Goal: Information Seeking & Learning: Learn about a topic

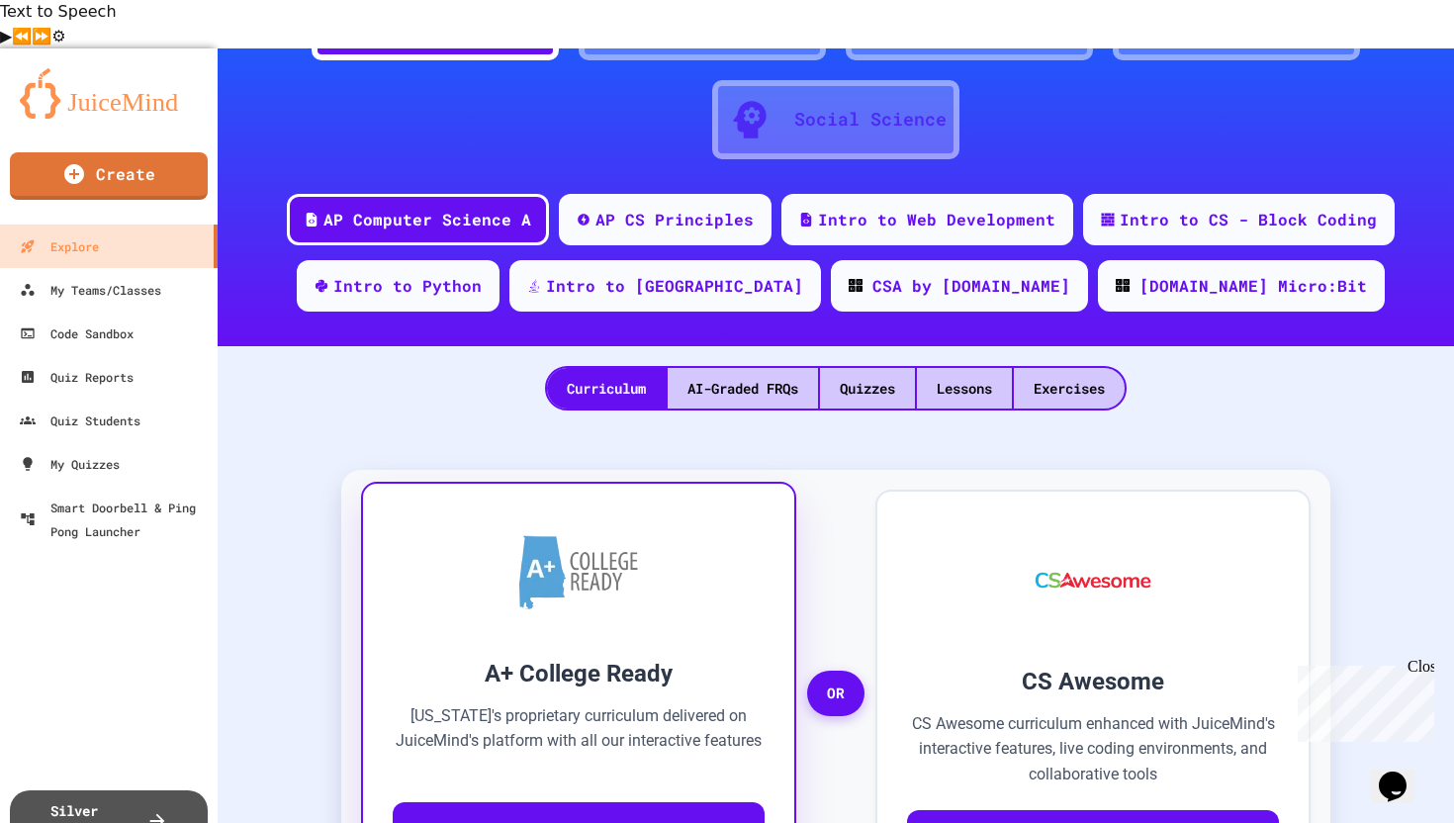
scroll to position [272, 0]
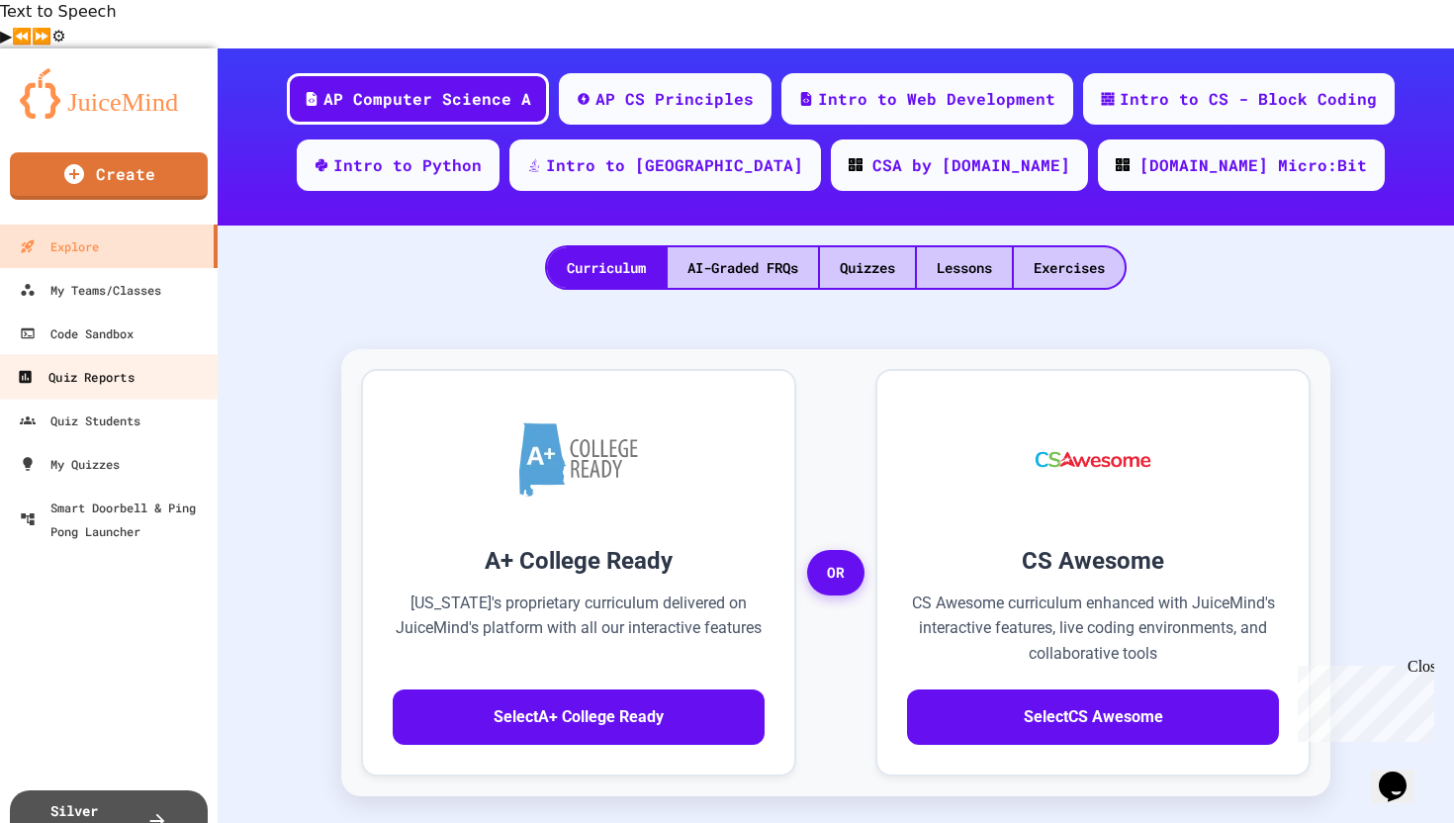
click at [112, 364] on div "Quiz Reports" at bounding box center [75, 376] width 117 height 25
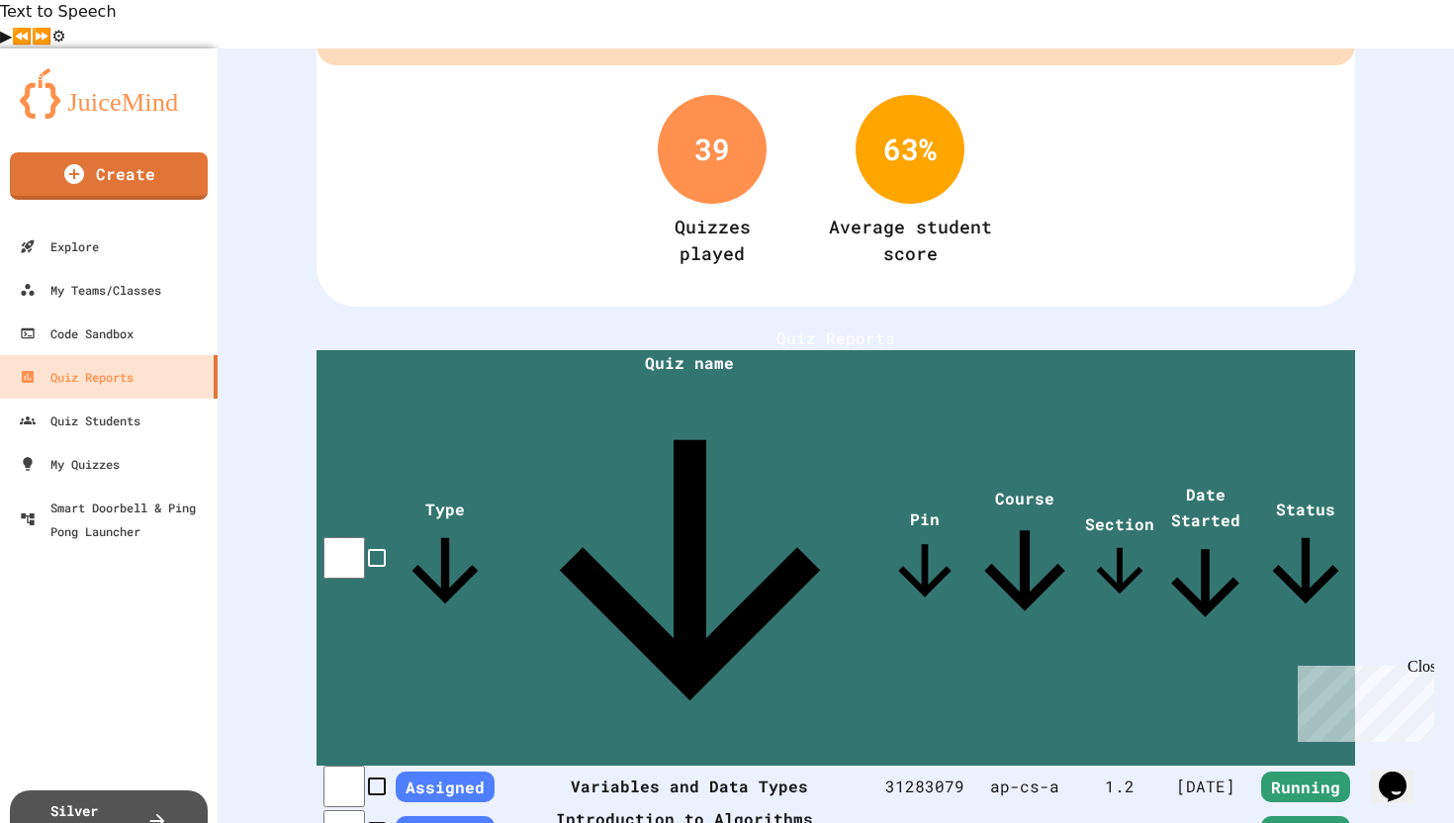
scroll to position [77, 0]
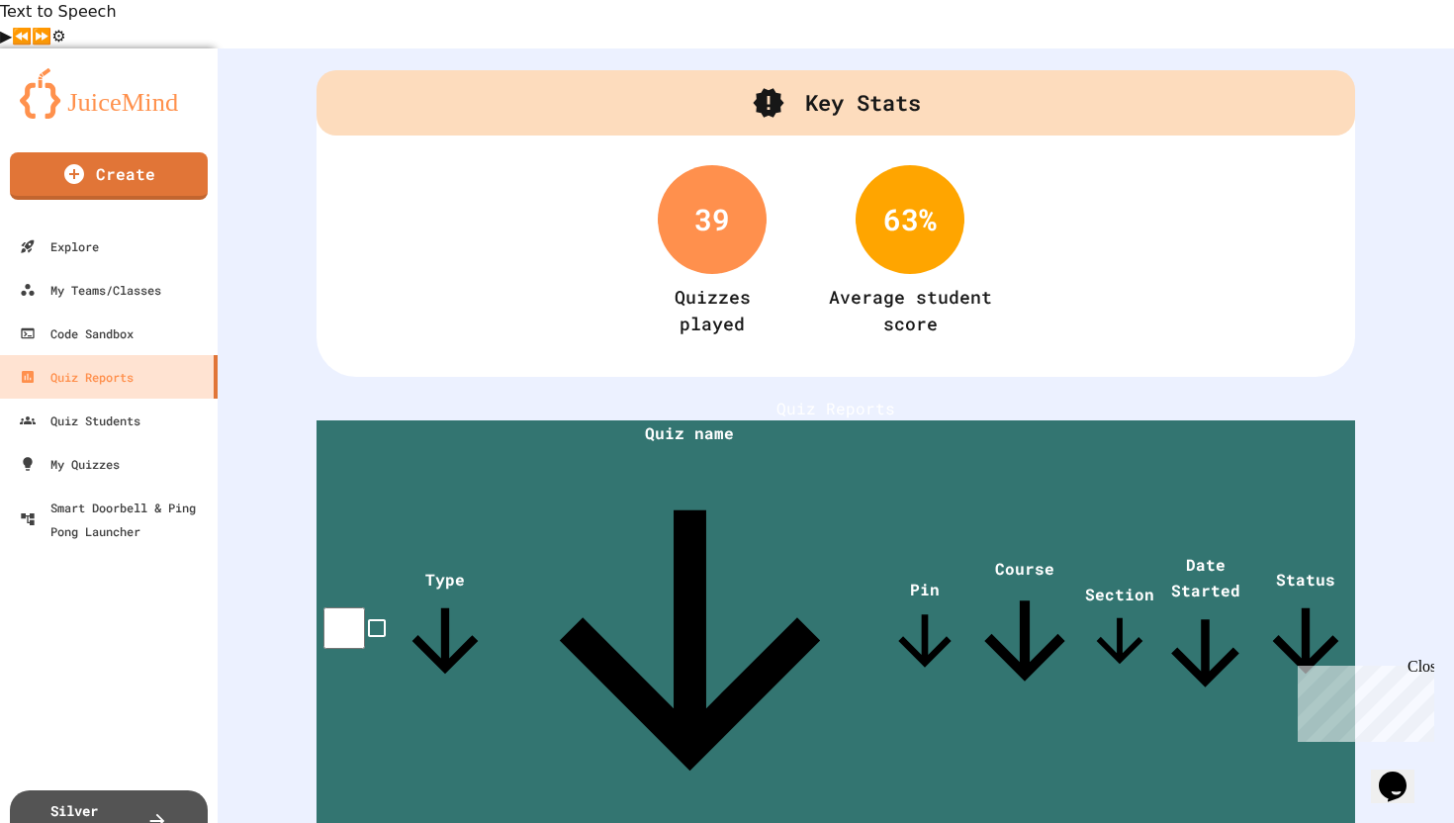
click at [1089, 583] on span "Section" at bounding box center [1119, 629] width 69 height 92
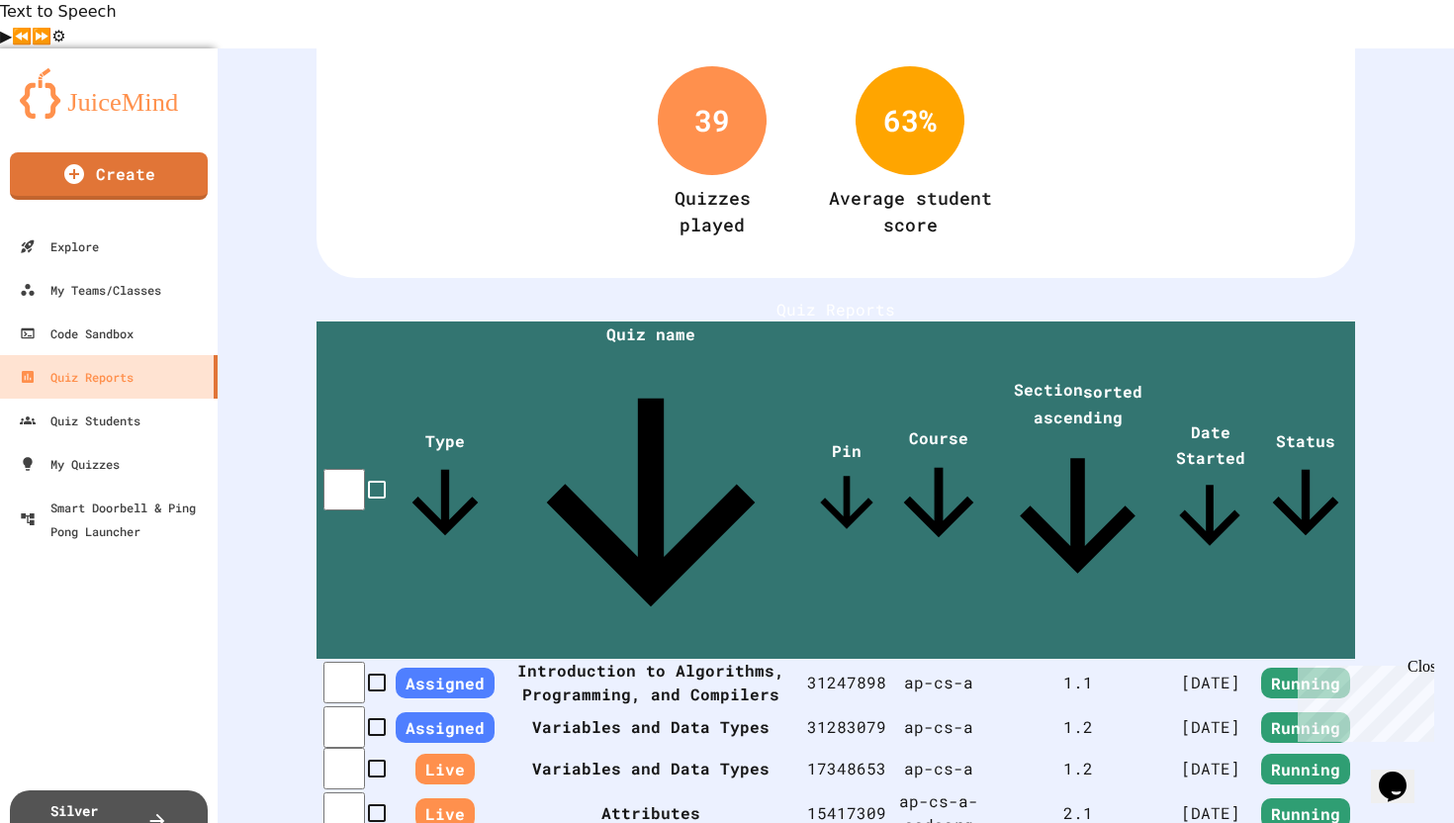
scroll to position [0, 0]
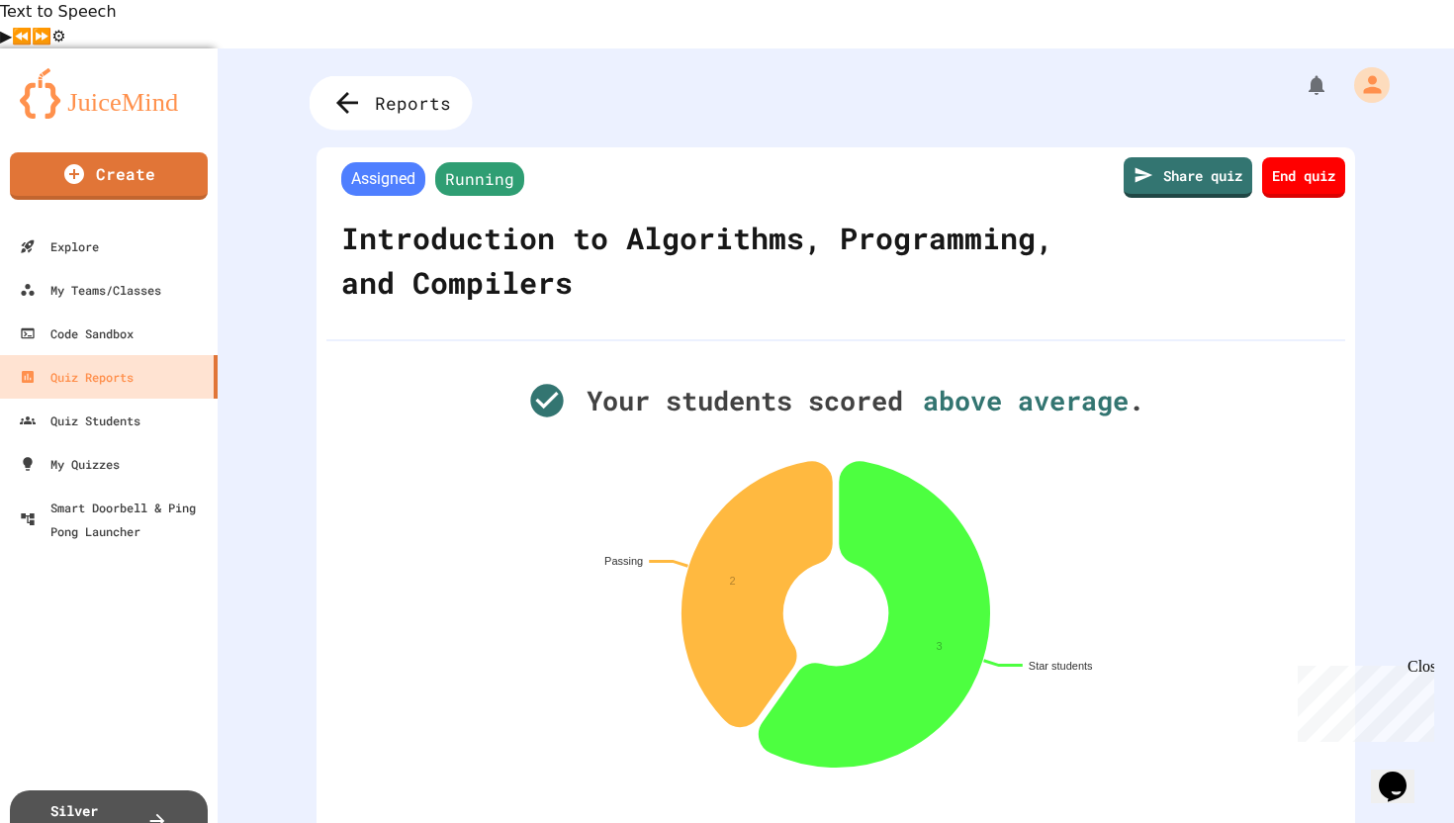
click at [429, 89] on span "Reports" at bounding box center [413, 102] width 76 height 26
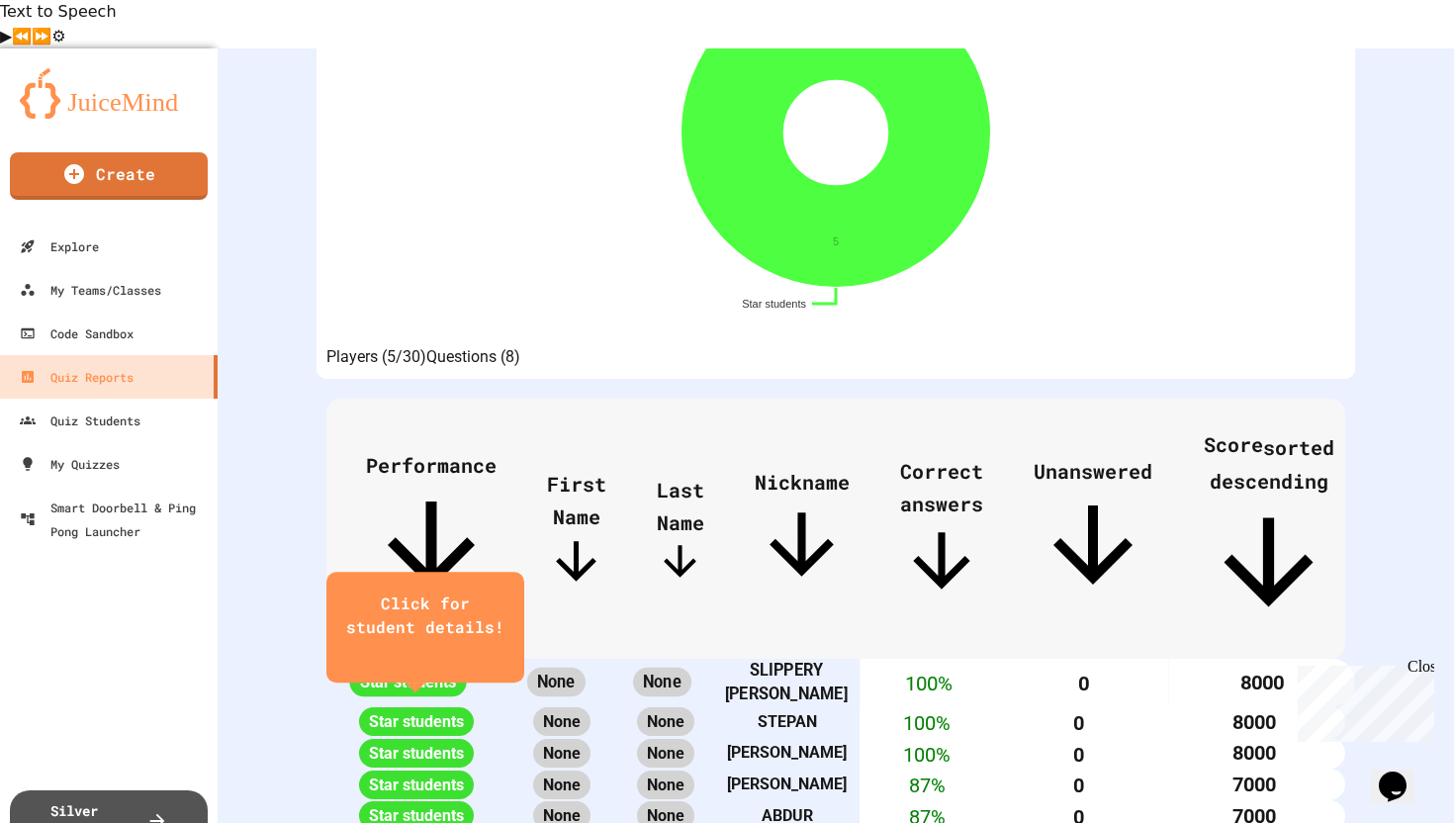
scroll to position [493, 0]
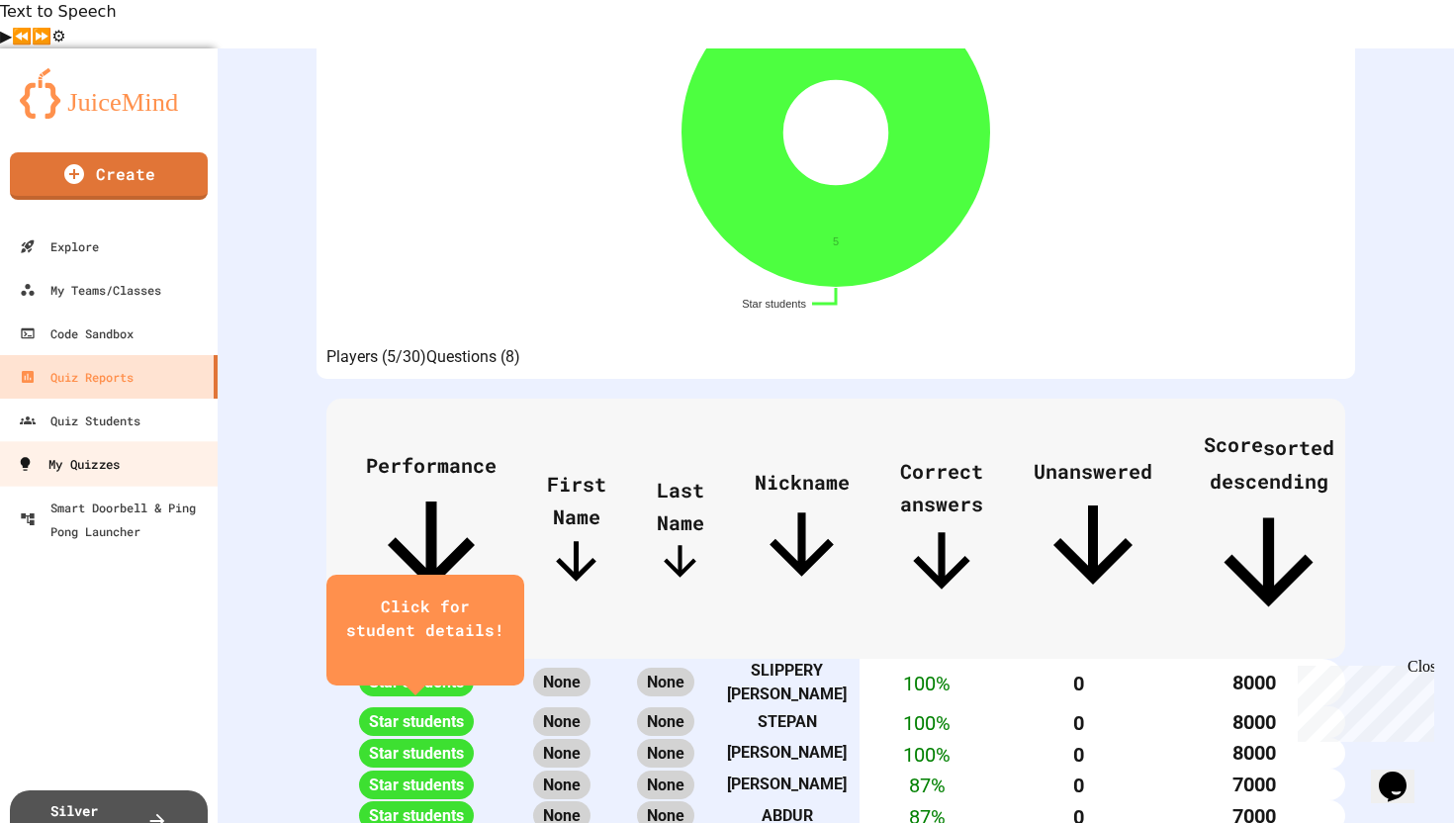
click at [126, 441] on link "My Quizzes" at bounding box center [109, 463] width 224 height 45
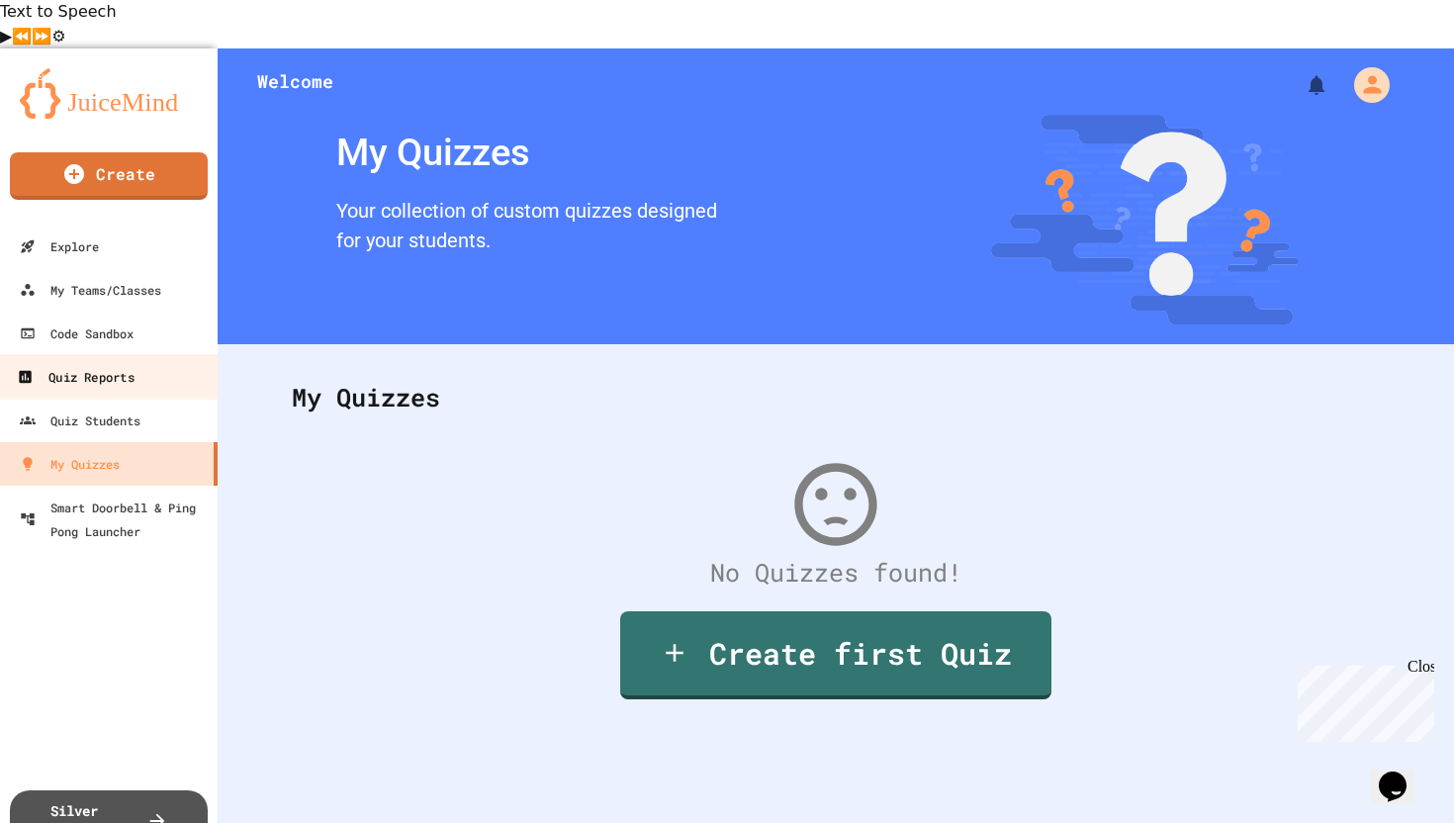
click at [72, 364] on div "Quiz Reports" at bounding box center [75, 376] width 117 height 25
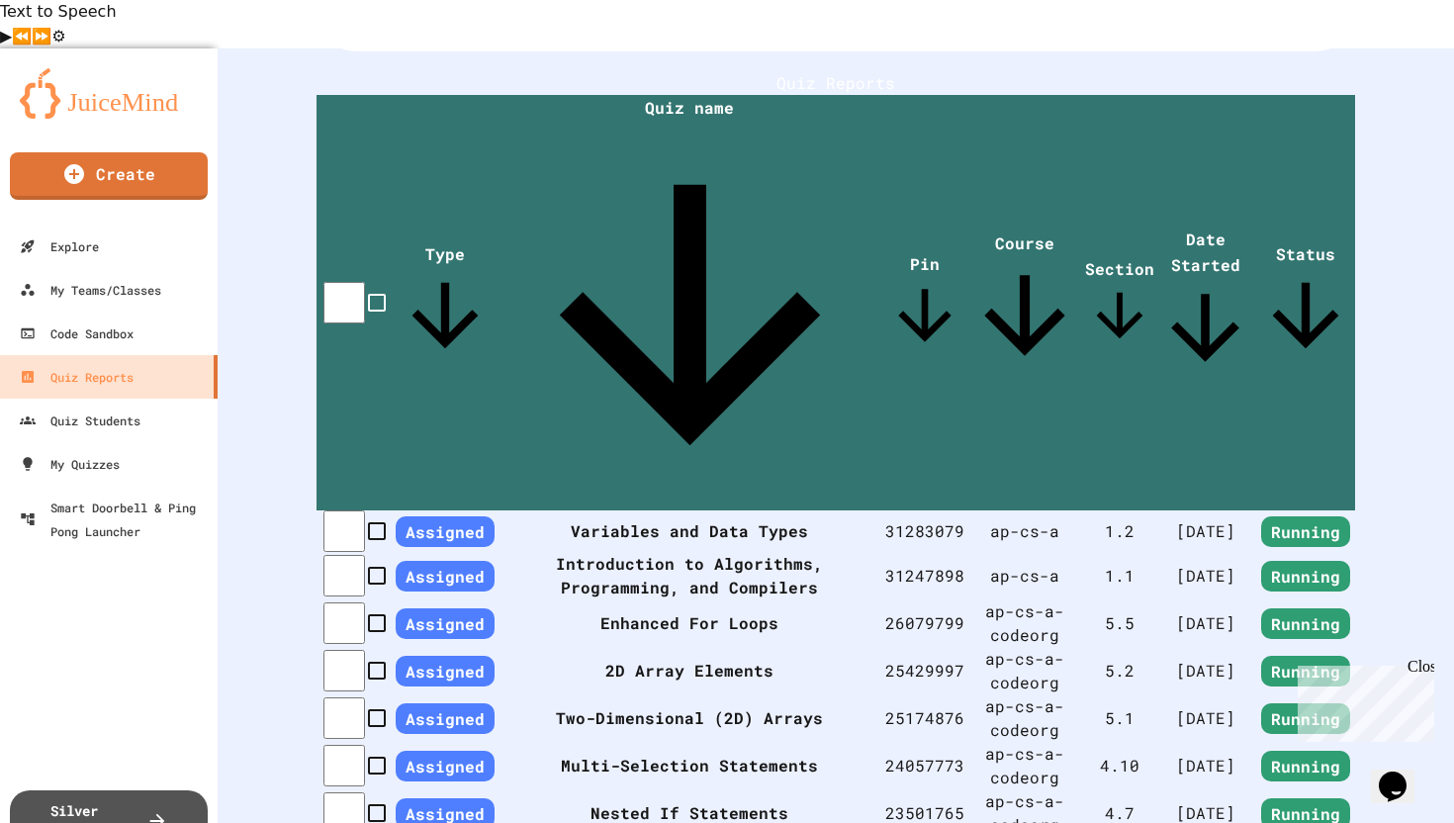
scroll to position [390, 0]
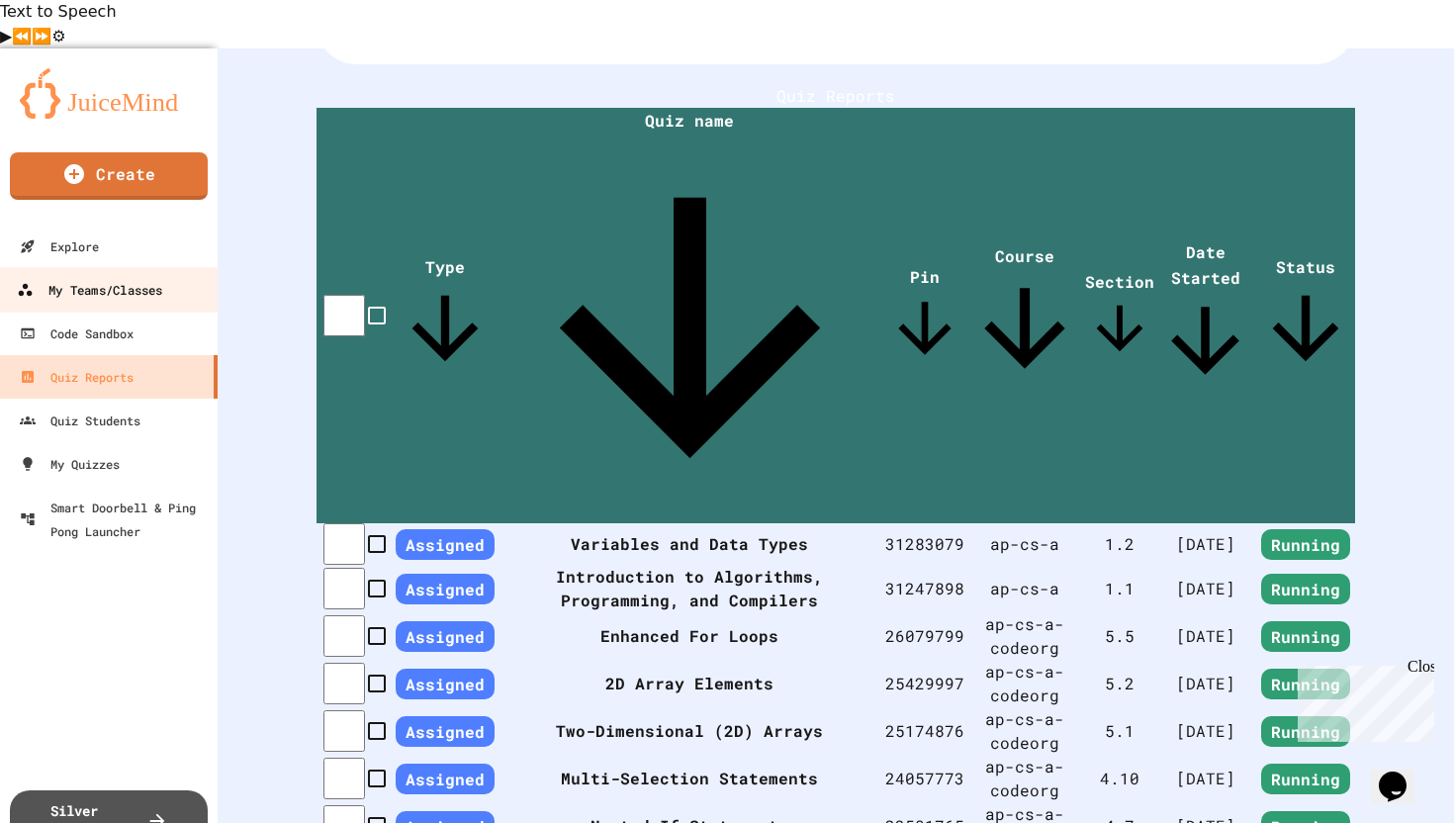
click at [122, 277] on div "My Teams/Classes" at bounding box center [89, 289] width 145 height 25
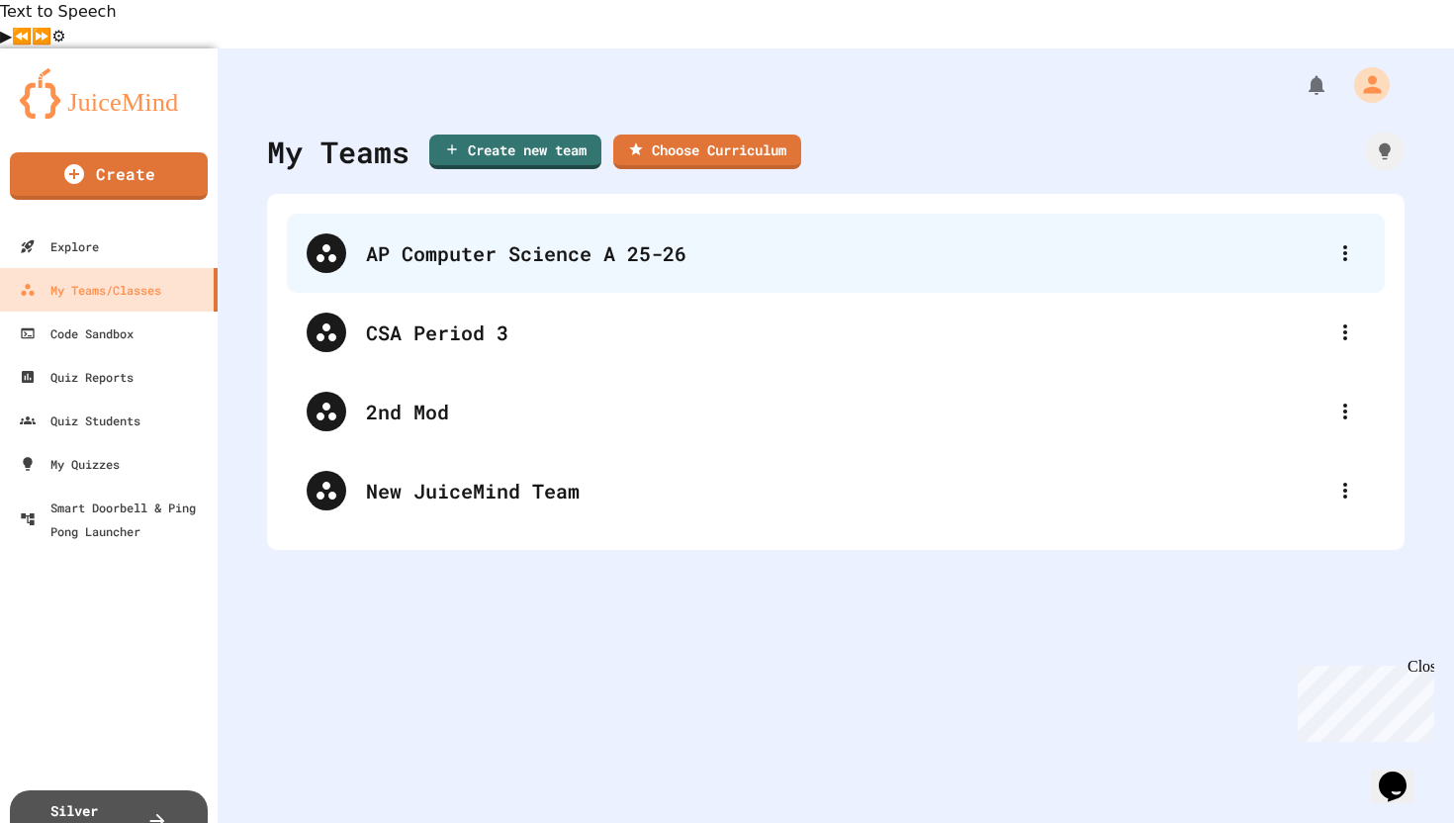
click at [424, 228] on div "AP Computer Science A 25-26" at bounding box center [836, 253] width 1098 height 79
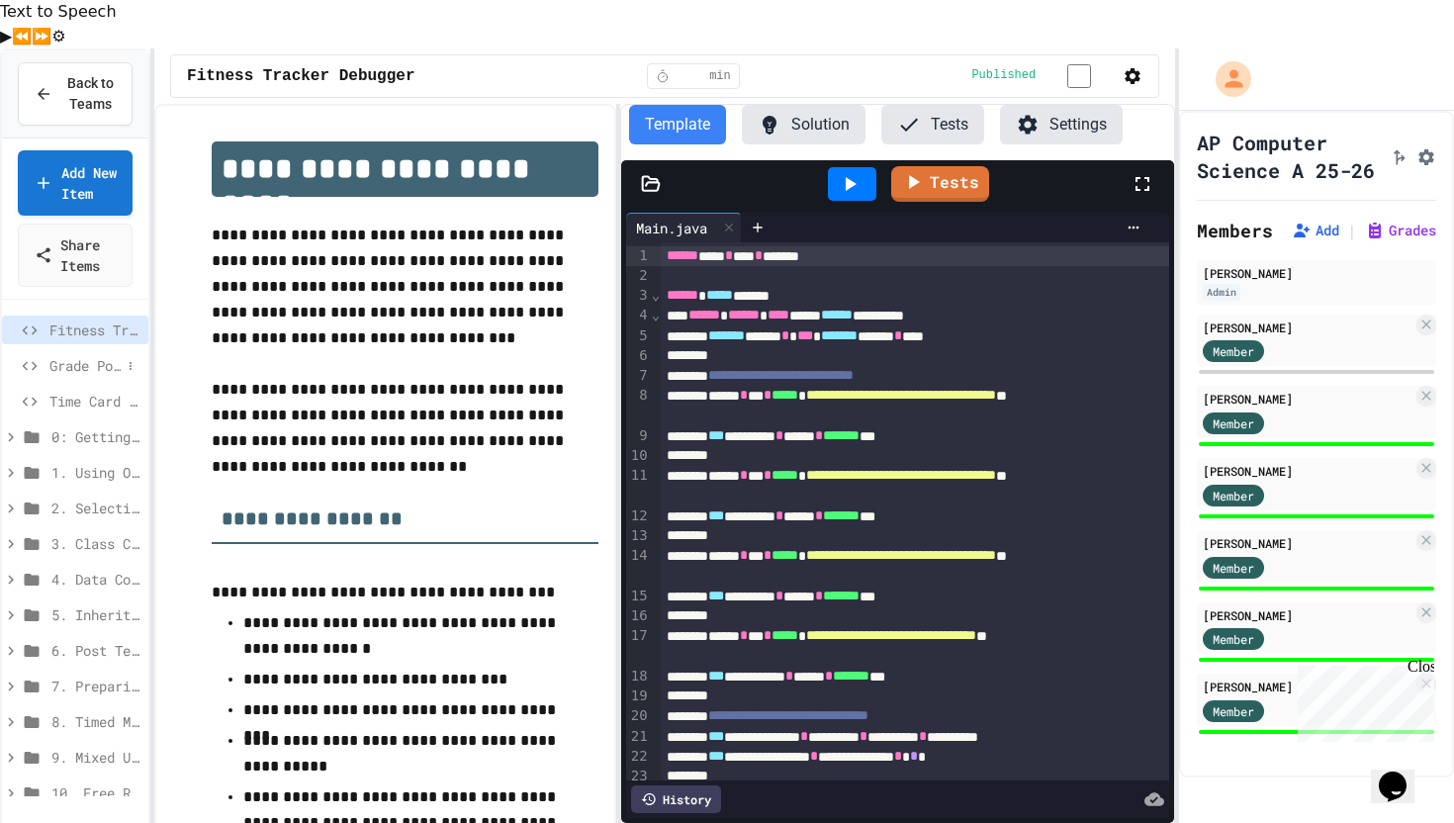
click at [118, 355] on span "Grade Point Average" at bounding box center [84, 365] width 71 height 21
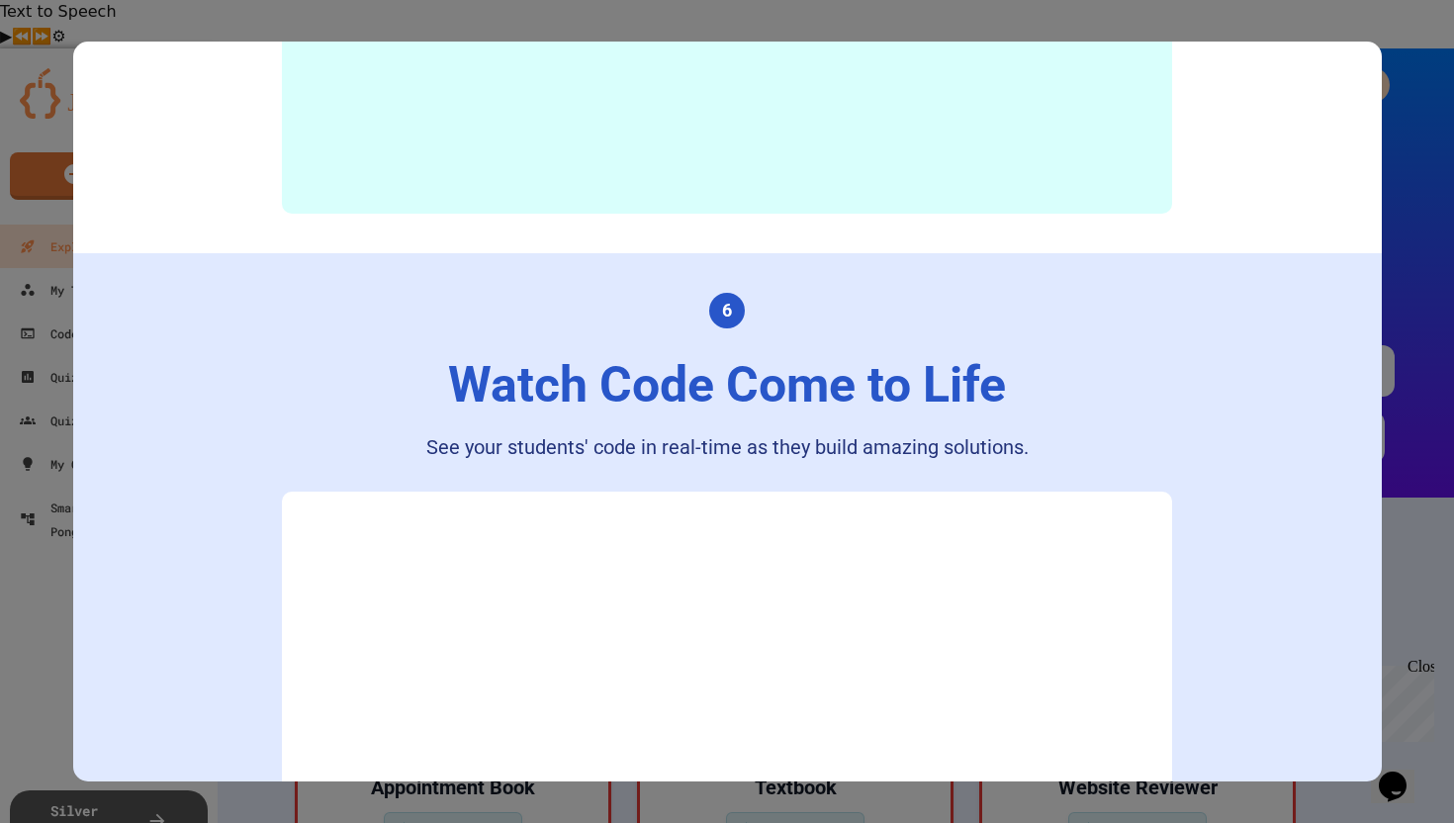
scroll to position [4435, 0]
